Goal: Transaction & Acquisition: Purchase product/service

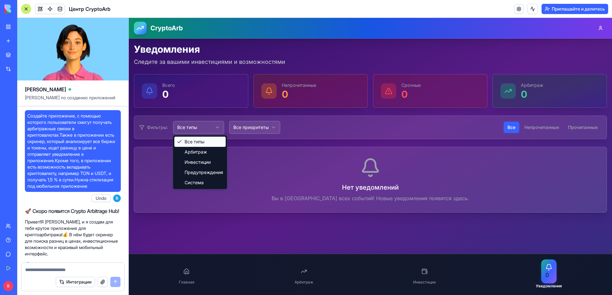
scroll to position [551, 0]
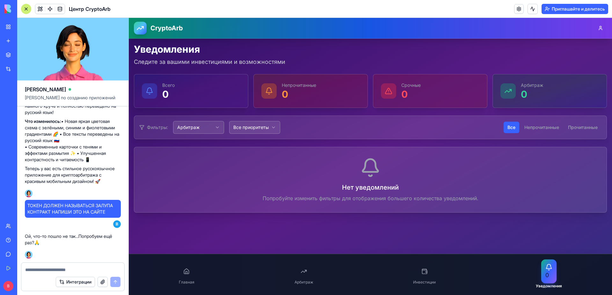
click at [155, 29] on h1 "CryptoArb" at bounding box center [166, 28] width 33 height 9
click at [184, 269] on icon at bounding box center [186, 271] width 7 height 7
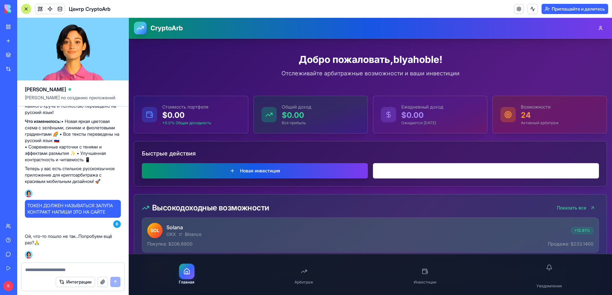
click at [270, 173] on button "Новая инвестиция" at bounding box center [255, 170] width 226 height 15
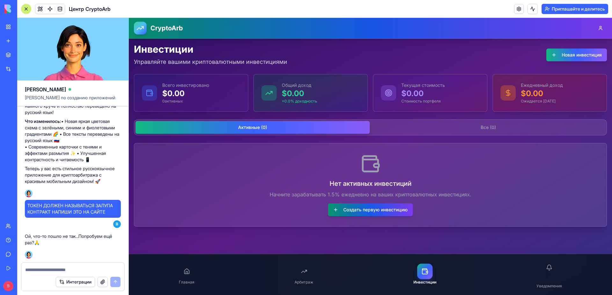
click at [358, 211] on button "Создать первую инвестицию" at bounding box center [370, 209] width 85 height 13
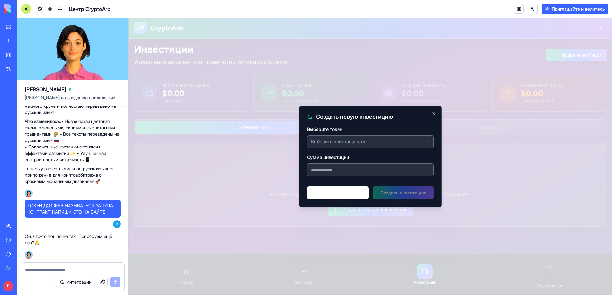
click at [339, 142] on body "**********" at bounding box center [370, 156] width 483 height 277
click at [340, 142] on body "**********" at bounding box center [370, 156] width 483 height 277
click at [342, 169] on input "Сумма инвестиции" at bounding box center [370, 169] width 127 height 13
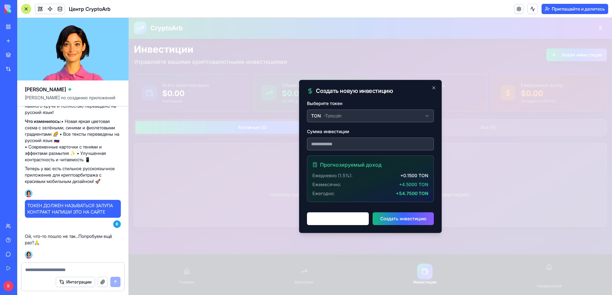
type input "**"
click at [310, 175] on div "Прогнозируемый доход Ежедневно (1.5%): + 0.1500 TON Ежемесячно: + 4.5000 TON Еж…" at bounding box center [370, 179] width 126 height 46
click at [397, 221] on button "Создать инвестицию" at bounding box center [403, 218] width 61 height 13
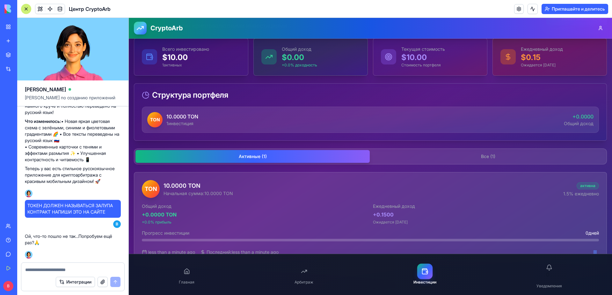
scroll to position [38, 0]
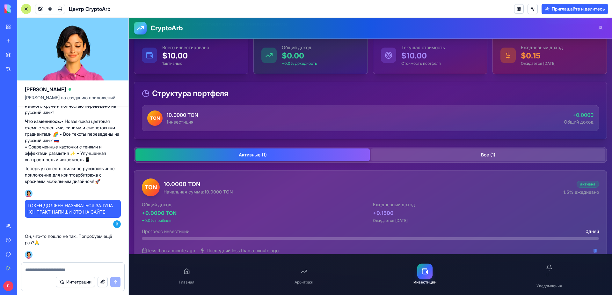
click at [466, 153] on button "Все ( 1 )" at bounding box center [488, 154] width 234 height 13
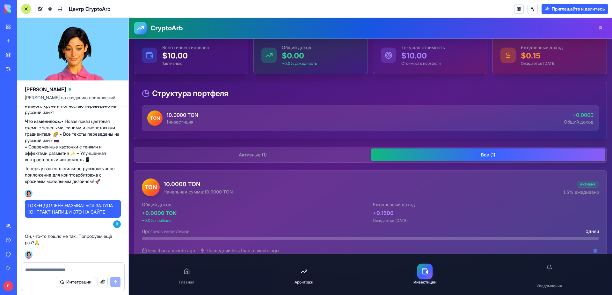
click at [312, 273] on link "Арбитраж" at bounding box center [304, 274] width 26 height 28
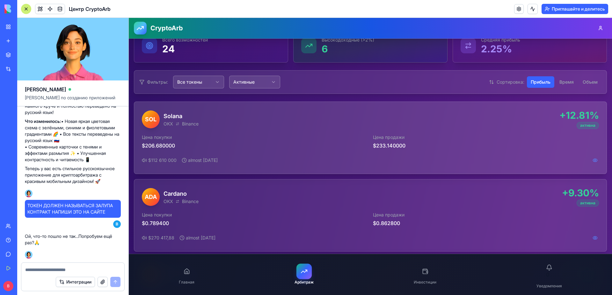
scroll to position [32, 0]
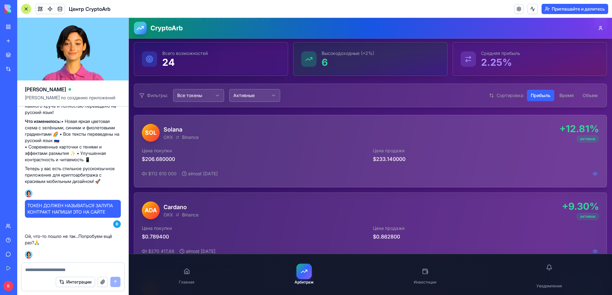
click at [347, 156] on p "$ 206.680000" at bounding box center [255, 159] width 226 height 8
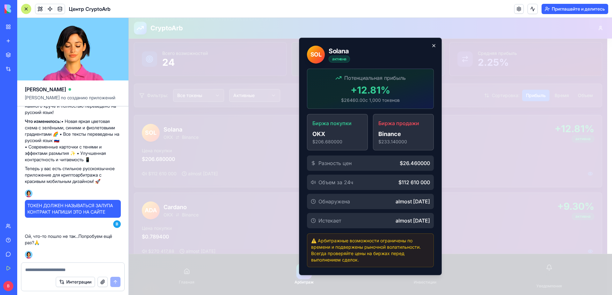
click at [431, 46] on icon "button" at bounding box center [433, 45] width 5 height 5
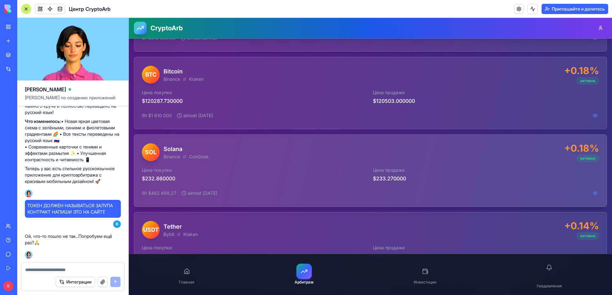
scroll to position [1737, 0]
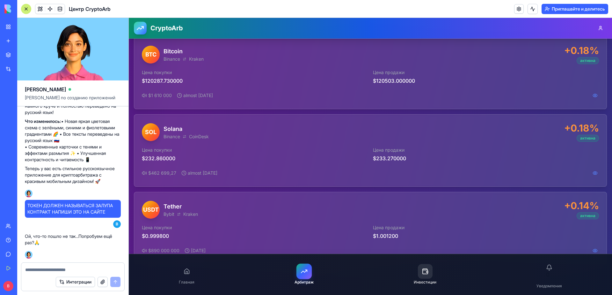
click at [423, 273] on icon at bounding box center [425, 271] width 5 height 4
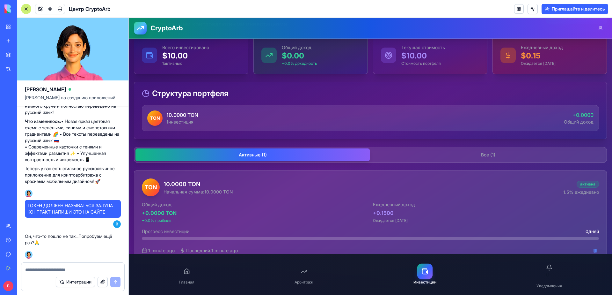
scroll to position [38, 0]
click at [66, 267] on textarea at bounding box center [72, 269] width 95 height 6
type textarea "**********"
click at [56, 276] on button "Интеграции" at bounding box center [75, 281] width 39 height 10
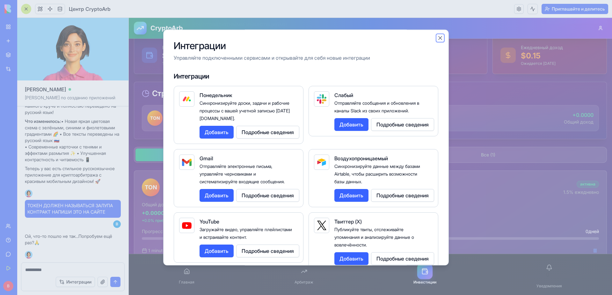
click at [440, 39] on button "Закрыть" at bounding box center [440, 38] width 6 height 6
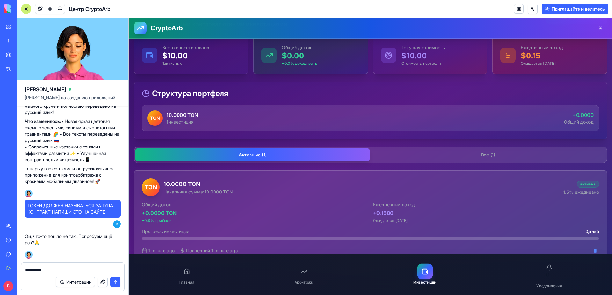
click at [59, 267] on textarea "**********" at bounding box center [72, 269] width 95 height 6
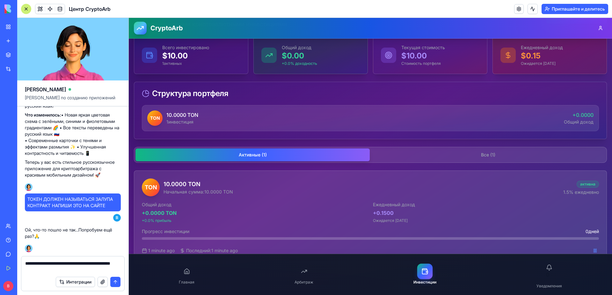
type textarea "**********"
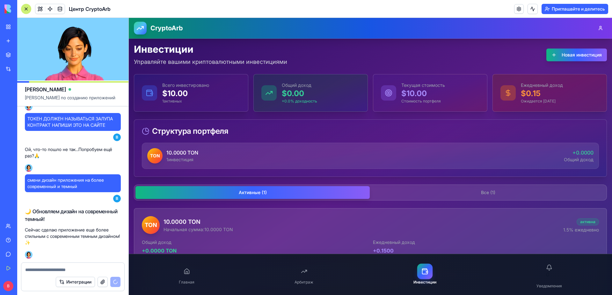
scroll to position [695, 0]
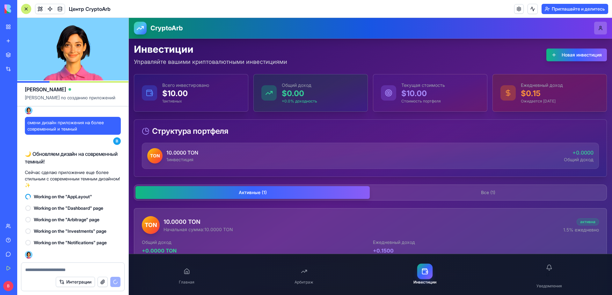
click at [599, 30] on button at bounding box center [600, 28] width 13 height 13
click at [301, 275] on div at bounding box center [304, 271] width 15 height 15
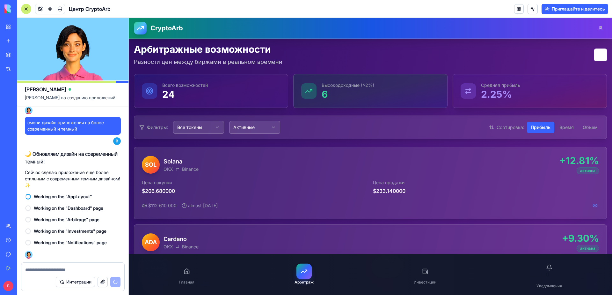
click at [222, 87] on div "Всего возможностей 24" at bounding box center [211, 91] width 138 height 18
click at [188, 271] on icon at bounding box center [186, 270] width 5 height 5
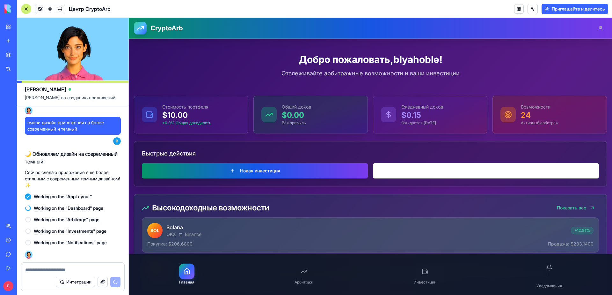
click at [265, 165] on button "Новая инвестиция" at bounding box center [255, 170] width 226 height 15
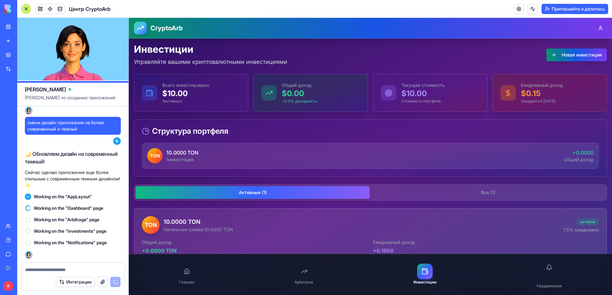
click at [560, 55] on button "Новая инвестиция" at bounding box center [576, 54] width 61 height 13
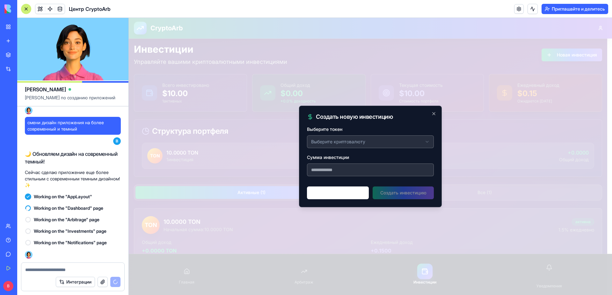
click at [330, 142] on body "**********" at bounding box center [368, 175] width 479 height 314
click at [343, 174] on input "Сумма инвестиции" at bounding box center [370, 169] width 127 height 13
click at [359, 173] on input "Сумма инвестиции" at bounding box center [370, 169] width 127 height 13
click at [361, 176] on input "Сумма инвестиции" at bounding box center [370, 169] width 127 height 13
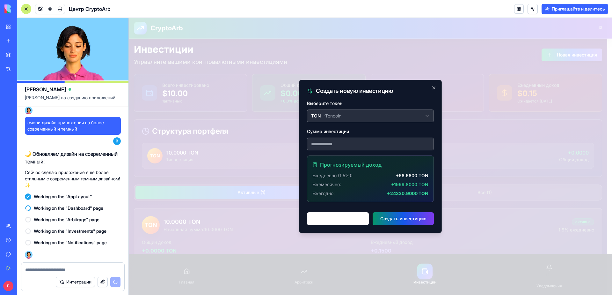
type input "****"
click at [397, 221] on button "Создать инвестицию" at bounding box center [403, 218] width 61 height 13
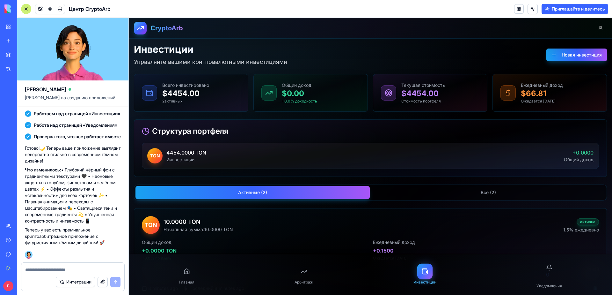
scroll to position [838, 0]
click at [78, 269] on textarea at bounding box center [72, 269] width 95 height 6
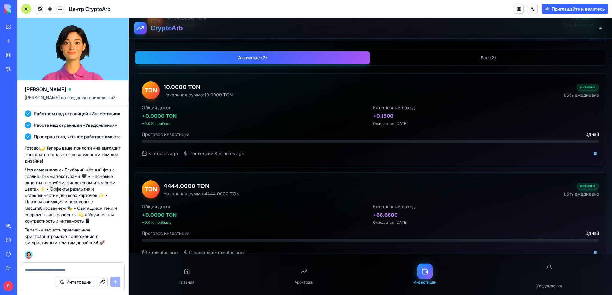
scroll to position [136, 0]
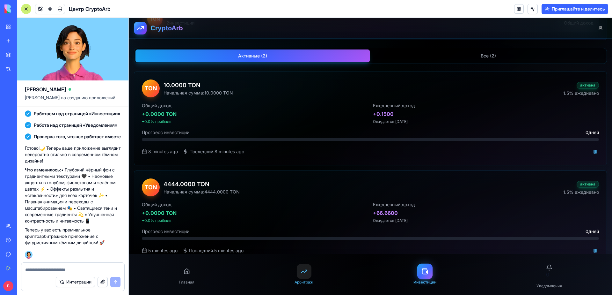
click at [307, 272] on div at bounding box center [304, 271] width 15 height 15
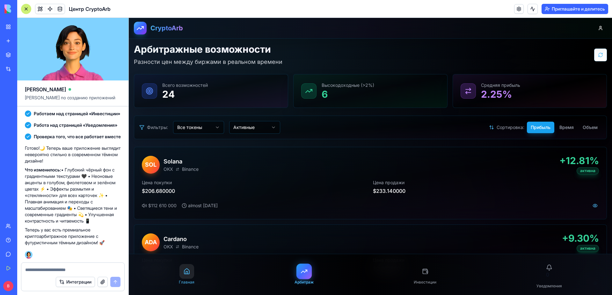
click at [189, 273] on icon at bounding box center [186, 271] width 7 height 7
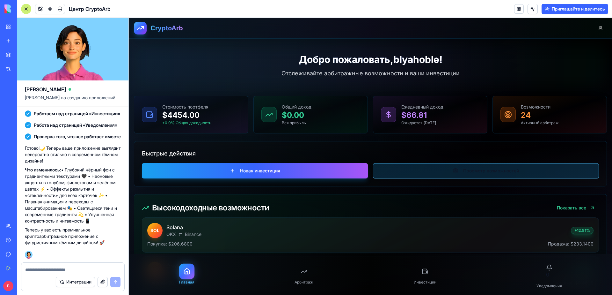
click at [439, 170] on button "Просмотр возможностей" at bounding box center [486, 170] width 226 height 15
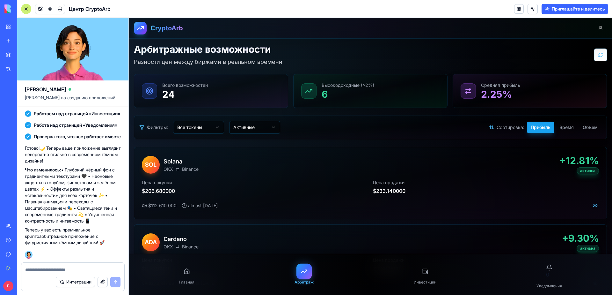
click at [138, 32] on div at bounding box center [140, 28] width 13 height 13
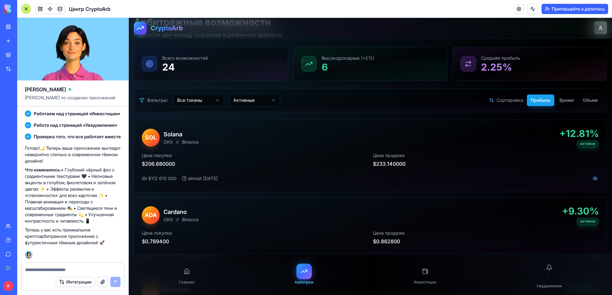
scroll to position [64, 0]
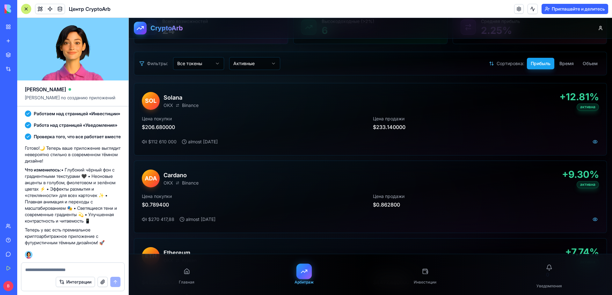
click at [198, 266] on div "Главная Арбитраж Инвестиции 0 Уведомления" at bounding box center [370, 274] width 483 height 41
click at [193, 268] on div at bounding box center [186, 271] width 15 height 15
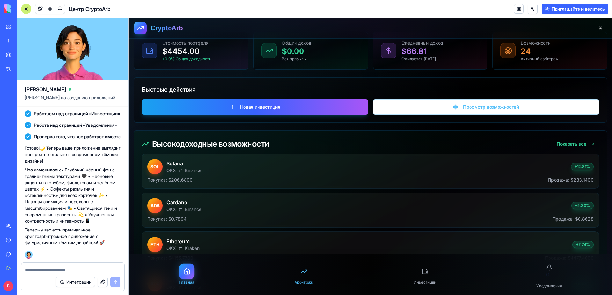
click at [310, 272] on link "Арбитраж" at bounding box center [304, 274] width 26 height 28
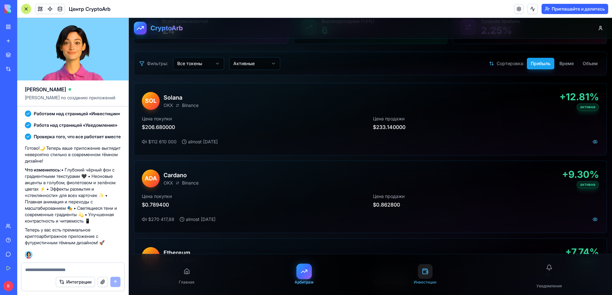
click at [418, 268] on div at bounding box center [425, 271] width 15 height 15
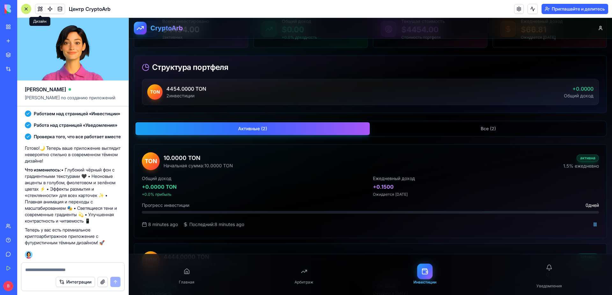
click at [40, 10] on span at bounding box center [40, 9] width 18 height 18
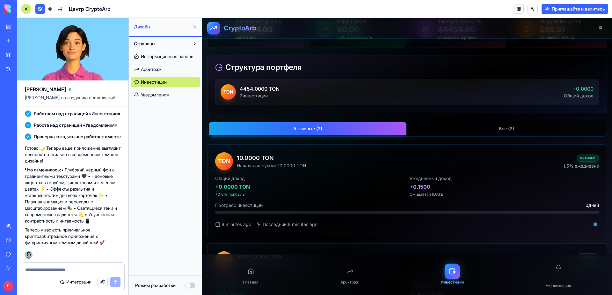
click at [164, 70] on link "Арбитраж" at bounding box center [165, 69] width 69 height 10
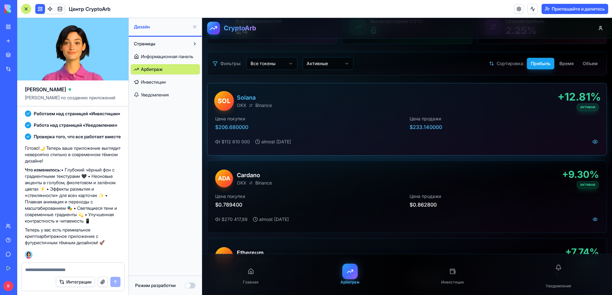
click at [521, 119] on p "Цена продажи" at bounding box center [504, 118] width 189 height 6
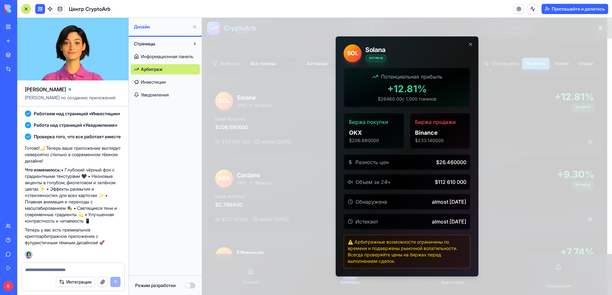
click at [469, 41] on div at bounding box center [407, 156] width 142 height 239
click at [469, 42] on icon "button" at bounding box center [470, 44] width 5 height 5
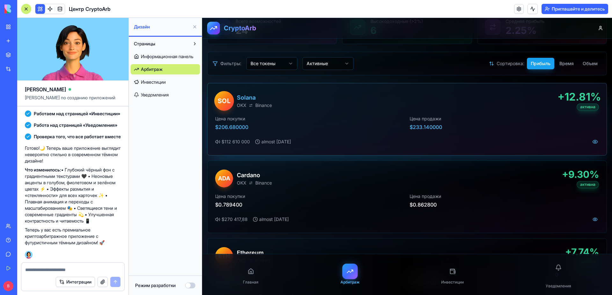
click at [285, 119] on p "Цена покупки" at bounding box center [309, 118] width 189 height 6
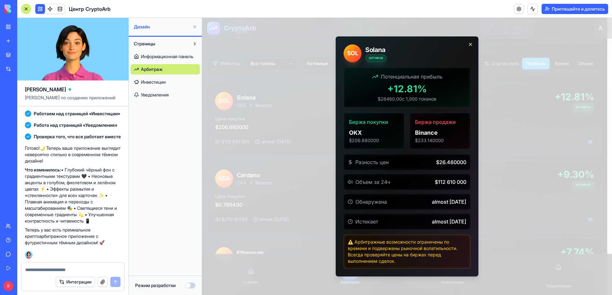
click at [472, 44] on icon "button" at bounding box center [470, 44] width 5 height 5
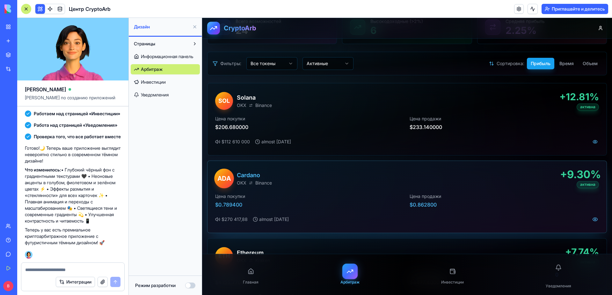
click at [375, 177] on div "[PERSON_NAME] OKX Binance + 9.30 % активна" at bounding box center [407, 177] width 384 height 19
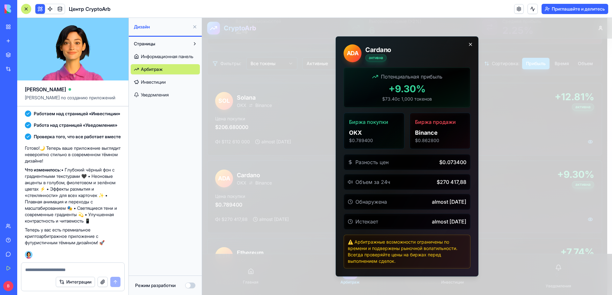
click at [473, 44] on icon "button" at bounding box center [470, 44] width 5 height 5
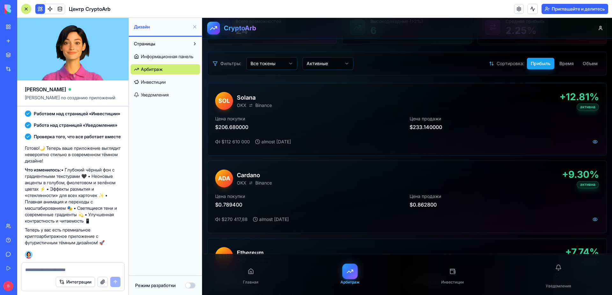
click at [146, 200] on div "Страницы Информационная панель Арбитраж Инвестиции Уведомления" at bounding box center [165, 156] width 73 height 238
click at [56, 268] on textarea at bounding box center [72, 269] width 95 height 6
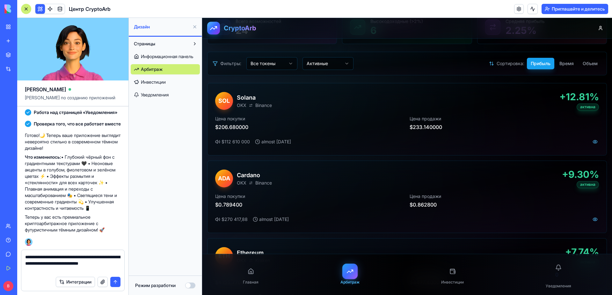
type textarea "**********"
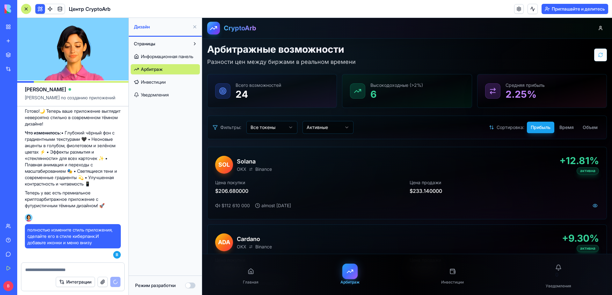
click at [162, 78] on link "Инвестиции" at bounding box center [165, 82] width 69 height 10
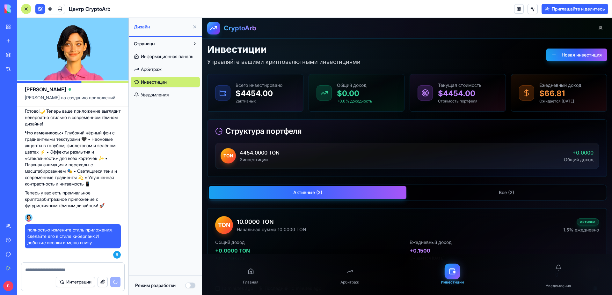
click at [162, 54] on ya-tr-span "Информационная панель" at bounding box center [167, 56] width 52 height 5
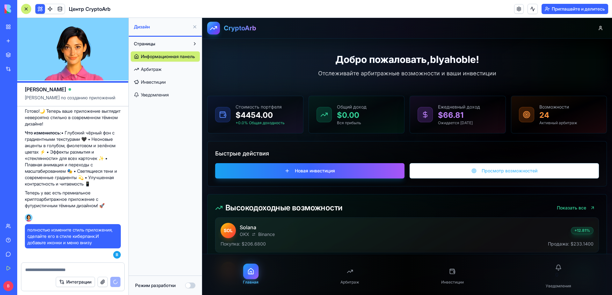
click at [227, 58] on h2 "Добро пожаловать, blyahoble !" at bounding box center [407, 59] width 400 height 11
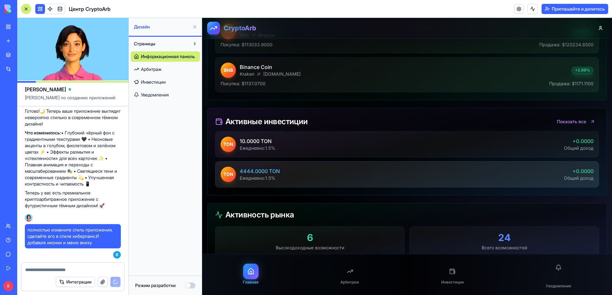
scroll to position [923, 0]
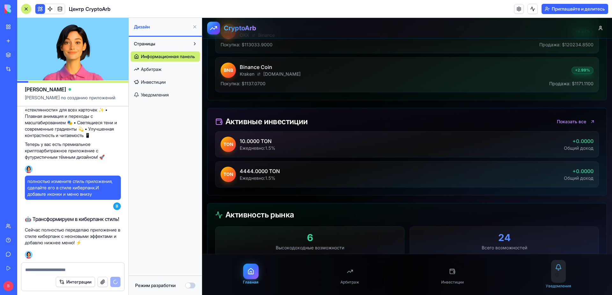
click at [560, 280] on div "0" at bounding box center [558, 271] width 15 height 23
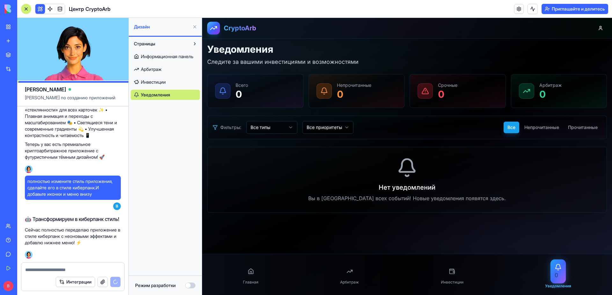
click at [263, 273] on div "Главная Арбитраж Инвестиции 0 Уведомления" at bounding box center [407, 274] width 410 height 41
click at [234, 285] on div "Главная Арбитраж Инвестиции 0 Уведомления" at bounding box center [407, 274] width 410 height 41
click at [243, 275] on link "Главная" at bounding box center [250, 274] width 23 height 28
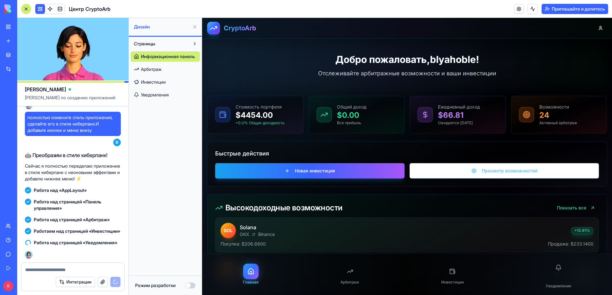
scroll to position [999, 0]
click at [196, 26] on button at bounding box center [195, 27] width 10 height 10
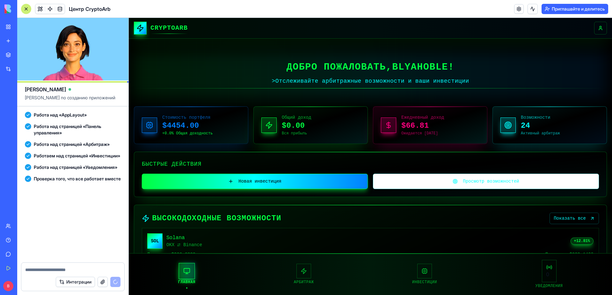
scroll to position [1130, 0]
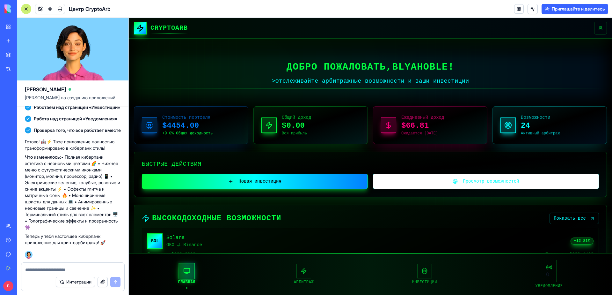
click at [191, 273] on div at bounding box center [187, 270] width 18 height 18
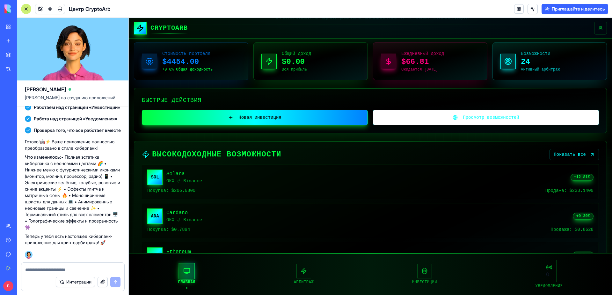
scroll to position [1136, 0]
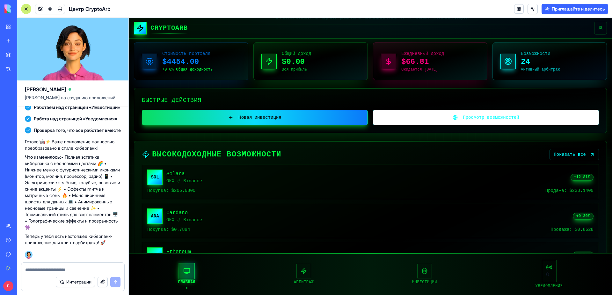
click at [273, 120] on button "Новая инвестиция" at bounding box center [255, 117] width 226 height 15
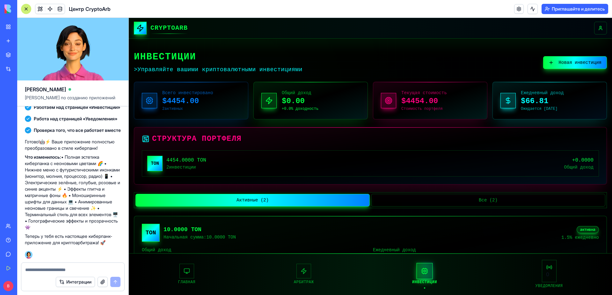
click at [91, 266] on div at bounding box center [72, 267] width 103 height 10
click at [96, 269] on textarea at bounding box center [72, 269] width 95 height 6
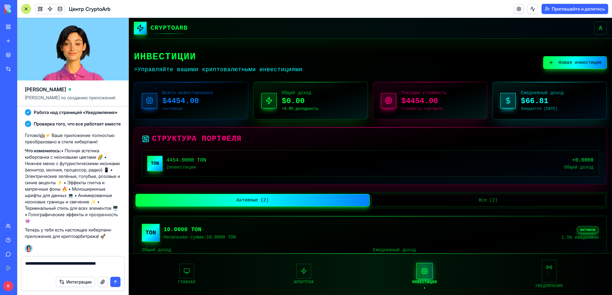
type textarea "**********"
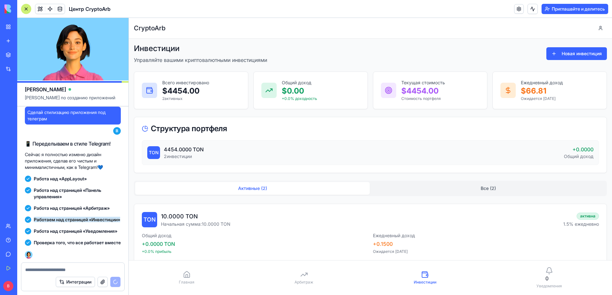
scroll to position [1303, 0]
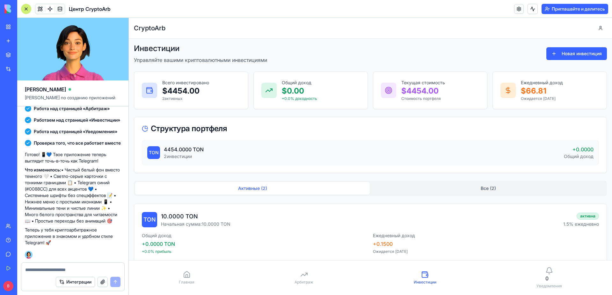
click at [180, 278] on link "Главная" at bounding box center [186, 278] width 23 height 22
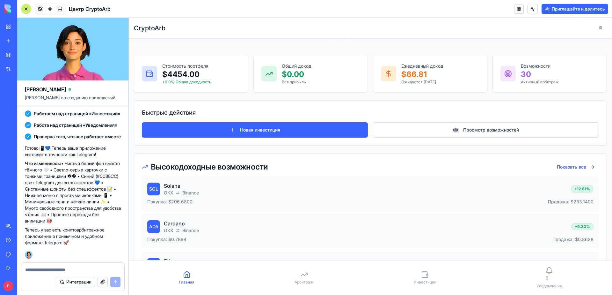
scroll to position [1415, 0]
click at [58, 271] on textarea at bounding box center [72, 269] width 95 height 6
type textarea "**********"
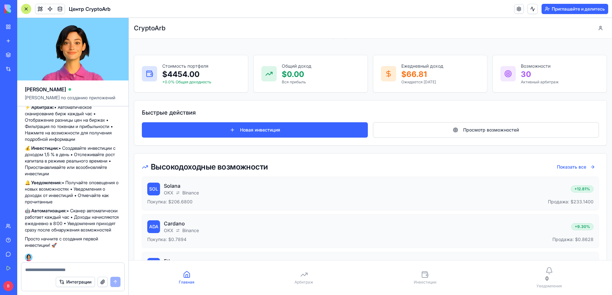
scroll to position [1567, 0]
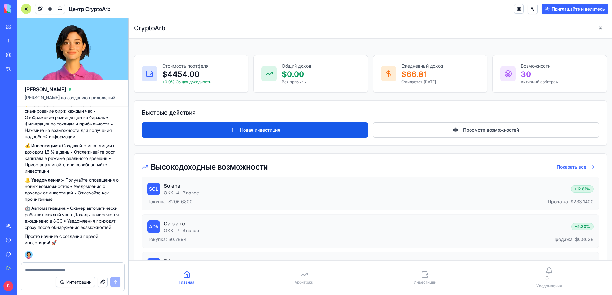
click at [250, 133] on button "Новая инвестиция" at bounding box center [255, 129] width 226 height 15
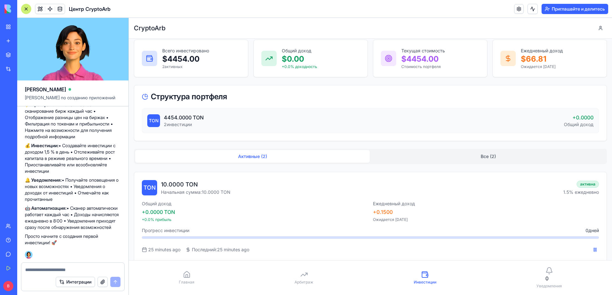
scroll to position [1663, 0]
click at [47, 273] on div "Интеграции" at bounding box center [72, 282] width 103 height 18
click at [48, 270] on textarea at bounding box center [72, 269] width 95 height 6
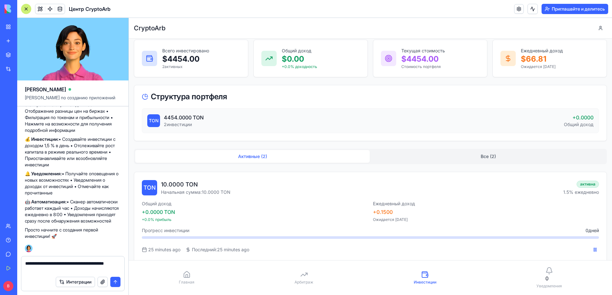
type textarea "**********"
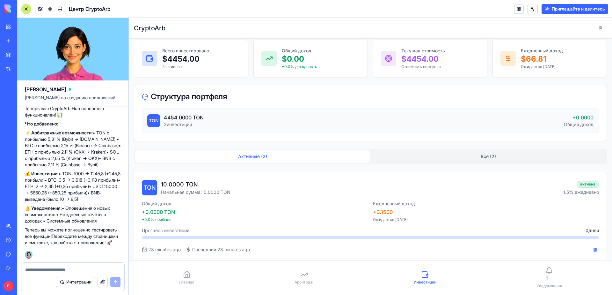
scroll to position [1874, 0]
click at [303, 277] on icon at bounding box center [304, 274] width 8 height 8
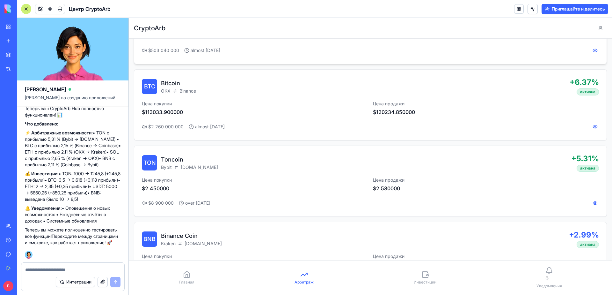
scroll to position [319, 0]
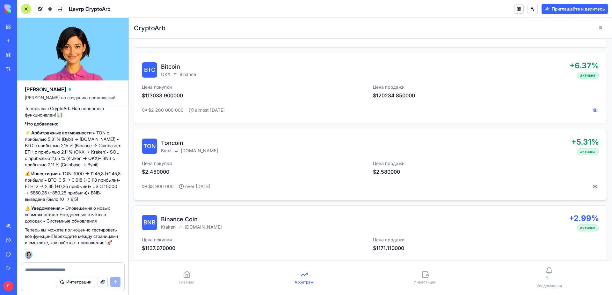
click at [343, 160] on p "Цена покупки" at bounding box center [255, 163] width 226 height 6
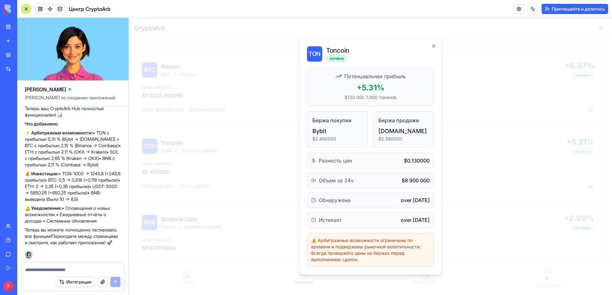
click at [340, 163] on span "Разность цен" at bounding box center [335, 161] width 33 height 8
click at [436, 46] on icon "button" at bounding box center [433, 45] width 5 height 5
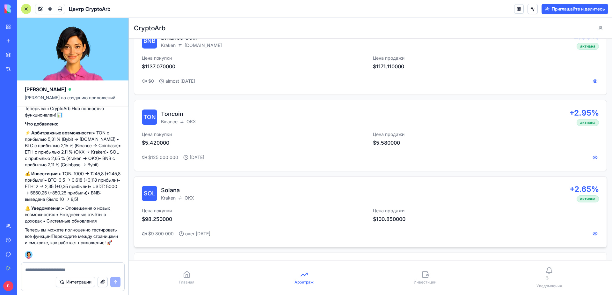
scroll to position [510, 0]
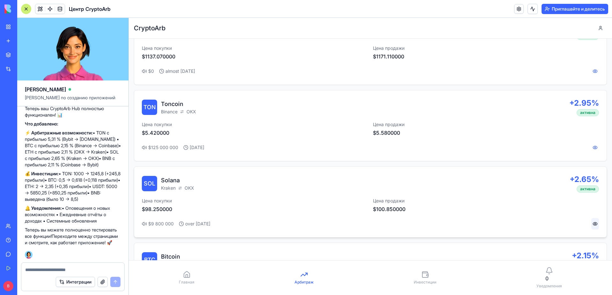
click at [591, 222] on button at bounding box center [595, 223] width 8 height 11
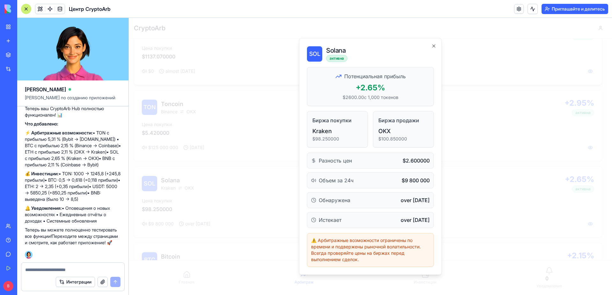
drag, startPoint x: 433, startPoint y: 48, endPoint x: 430, endPoint y: 50, distance: 4.5
click at [433, 47] on icon "button" at bounding box center [433, 45] width 5 height 5
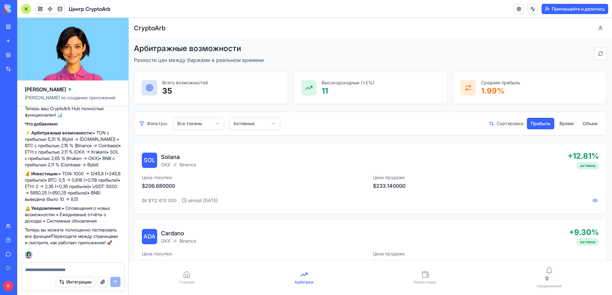
scroll to position [1906, 0]
click at [71, 269] on textarea at bounding box center [72, 269] width 95 height 6
type textarea "**********"
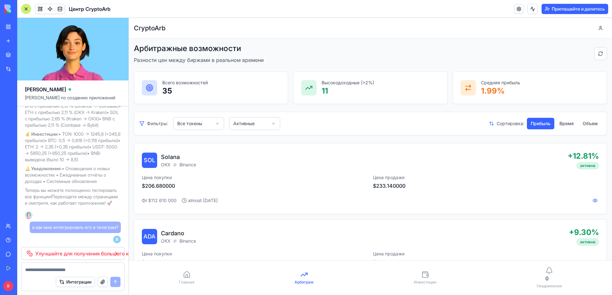
scroll to position [32, 0]
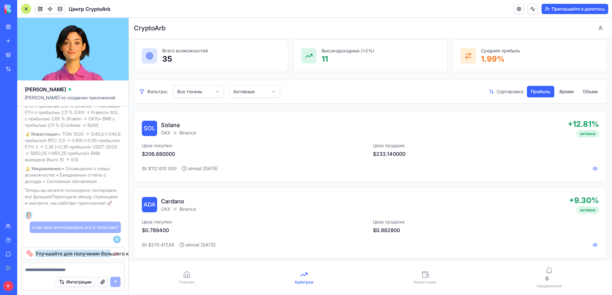
click at [49, 254] on ya-tr-span "Улучшайте для получения большего количества кредитов" at bounding box center [72, 253] width 75 height 8
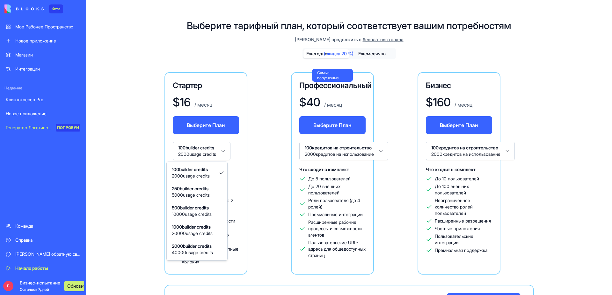
click at [255, 153] on html "бета Мое Рабочее Пространство Новое приложение Магазин Интеграции Недавние Крип…" at bounding box center [306, 147] width 612 height 295
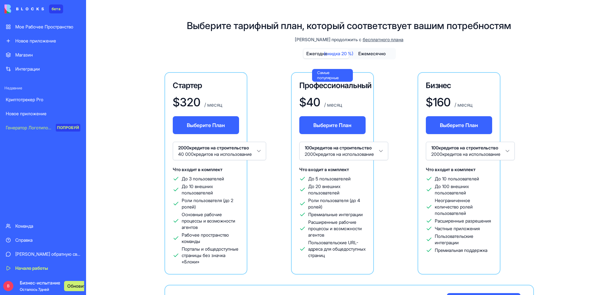
click at [385, 154] on html "бета Мое Рабочее Пространство Новое приложение Магазин Интеграции Недавние Крип…" at bounding box center [306, 147] width 612 height 295
click at [504, 154] on html "бета Мое Рабочее Пространство Новое приложение Магазин Интеграции Недавние Крип…" at bounding box center [306, 147] width 612 height 295
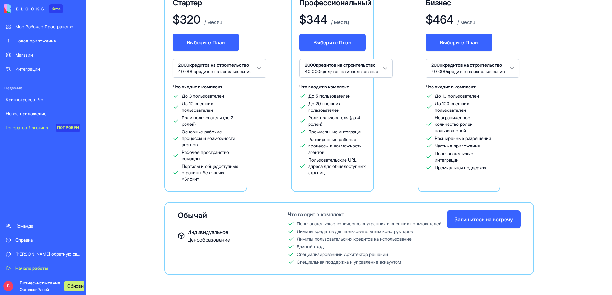
scroll to position [89, 0]
click at [28, 104] on link "Криптотрекер Pro" at bounding box center [43, 99] width 82 height 13
